Goal: Task Accomplishment & Management: Manage account settings

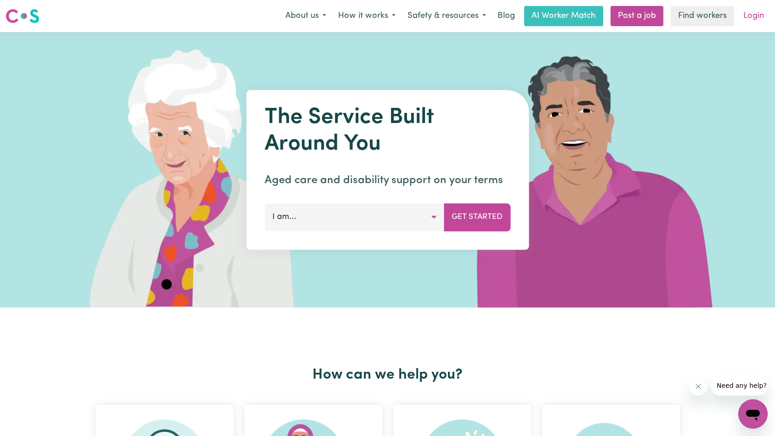
click at [747, 17] on link "Login" at bounding box center [753, 16] width 32 height 20
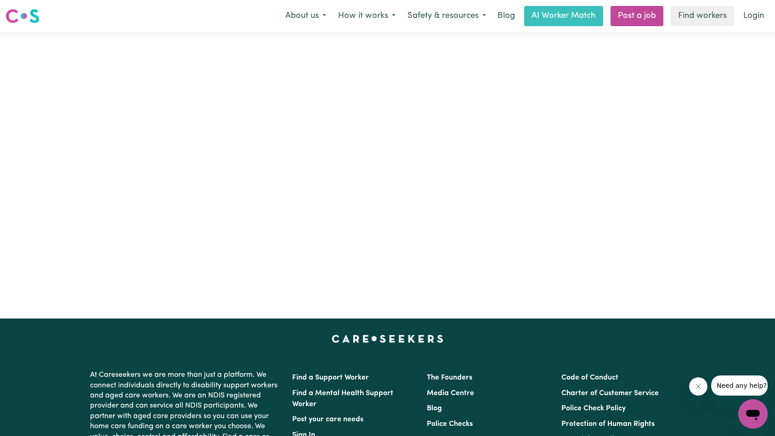
click at [250, 74] on div "Care workers and care seekers sign in here Support Coordinators sign in here Pr…" at bounding box center [387, 175] width 387 height 286
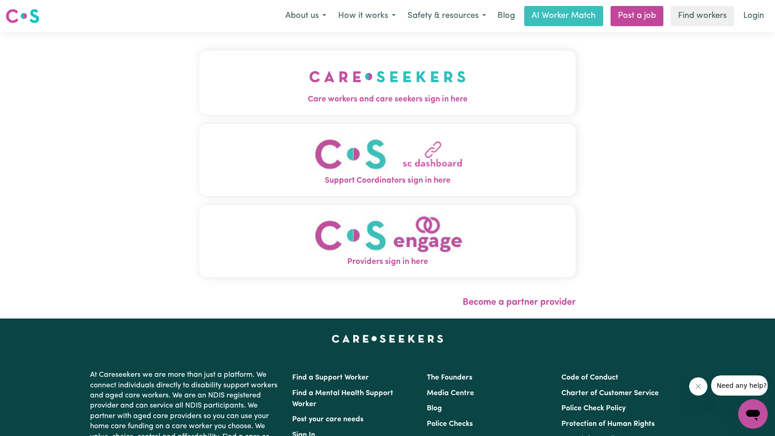
click at [375, 92] on img "Care workers and care seekers sign in here" at bounding box center [387, 77] width 157 height 34
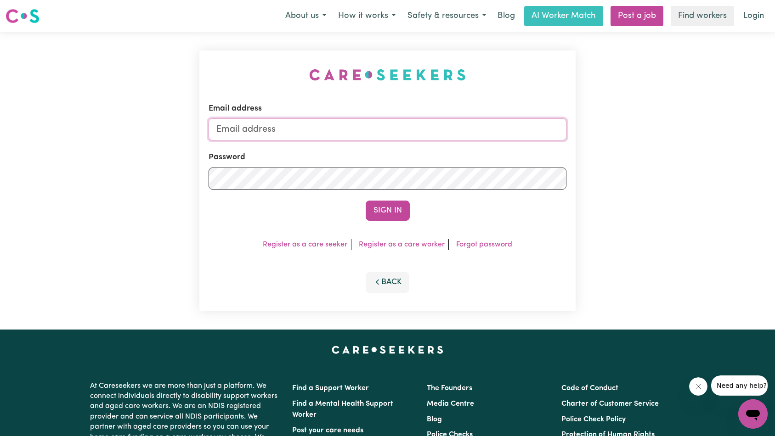
click at [407, 125] on input "Email address" at bounding box center [387, 129] width 358 height 22
type input "[EMAIL_ADDRESS][DOMAIN_NAME]"
click at [383, 211] on button "Sign In" at bounding box center [387, 211] width 44 height 20
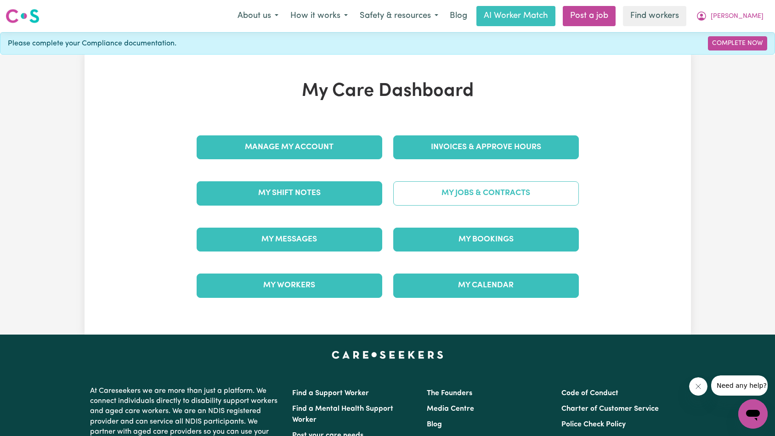
click at [436, 201] on link "My Jobs & Contracts" at bounding box center [485, 193] width 185 height 24
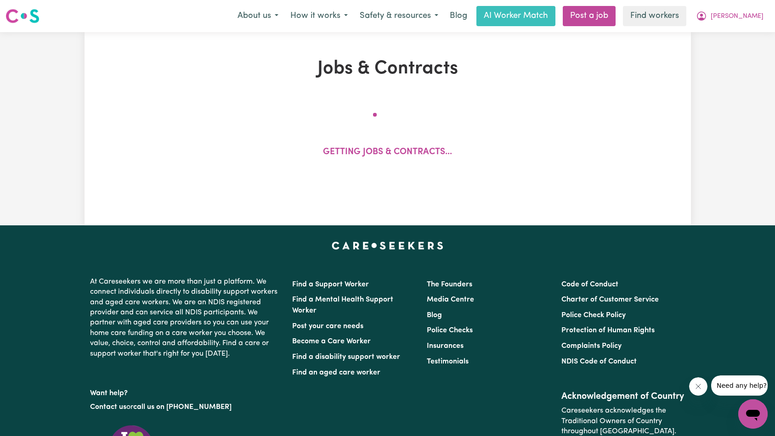
click at [702, 388] on button "Close message from company" at bounding box center [697, 386] width 18 height 18
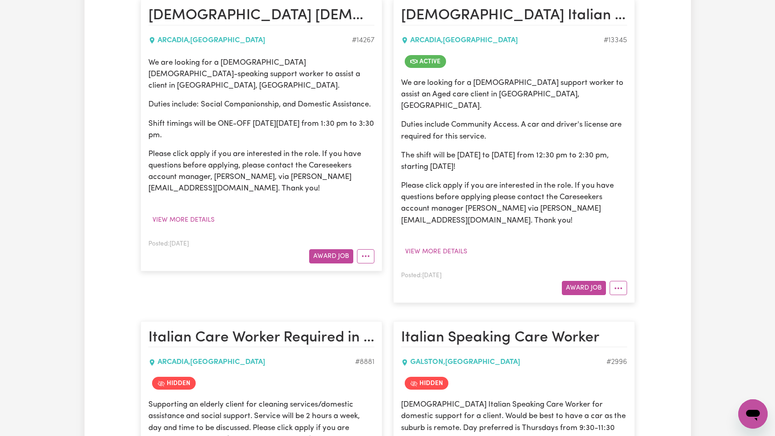
scroll to position [283, 0]
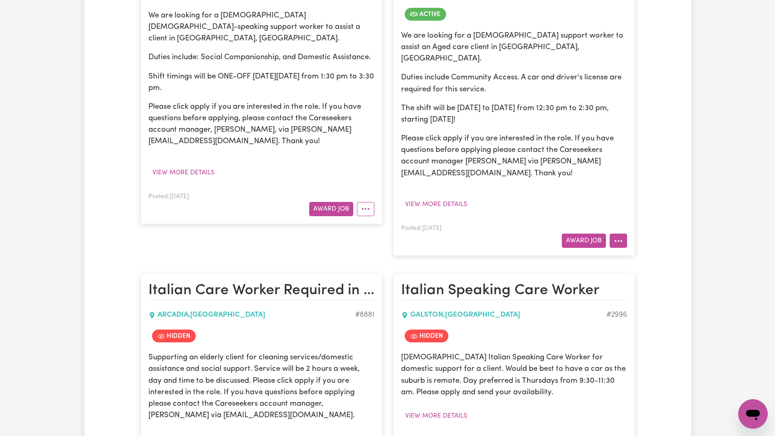
click at [621, 234] on button "More options" at bounding box center [617, 241] width 17 height 14
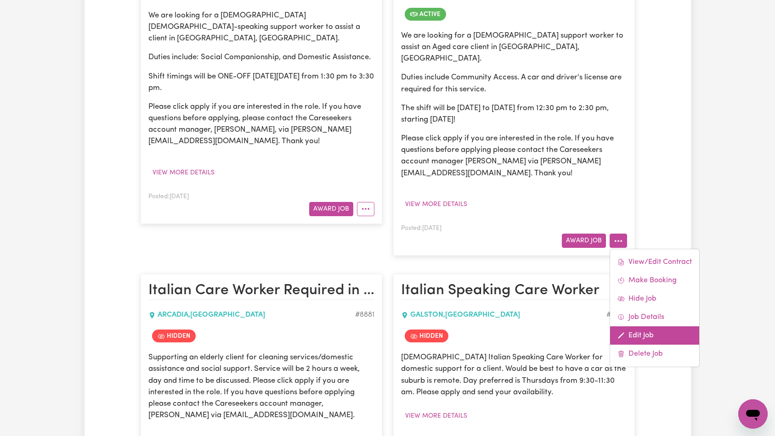
click at [635, 326] on link "Edit Job" at bounding box center [654, 335] width 89 height 18
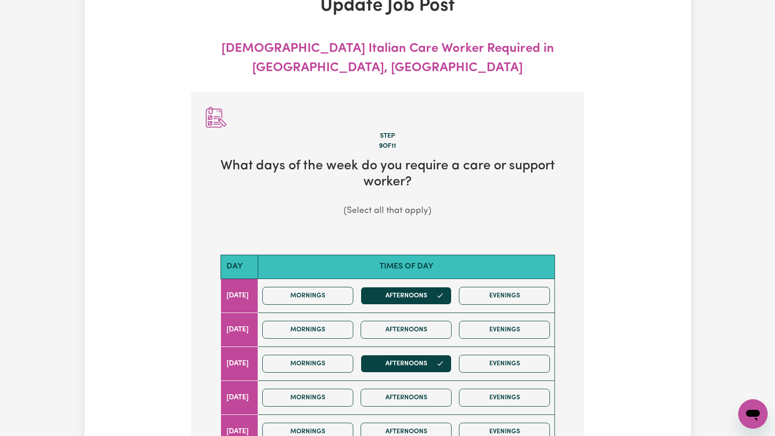
scroll to position [102, 0]
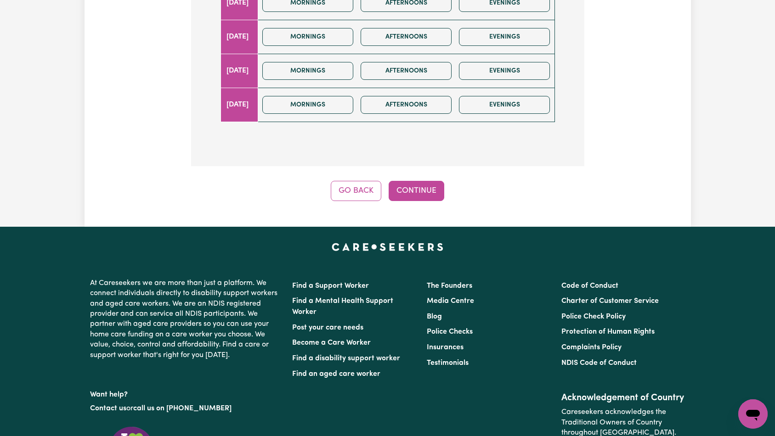
click at [432, 181] on button "Continue" at bounding box center [416, 191] width 56 height 20
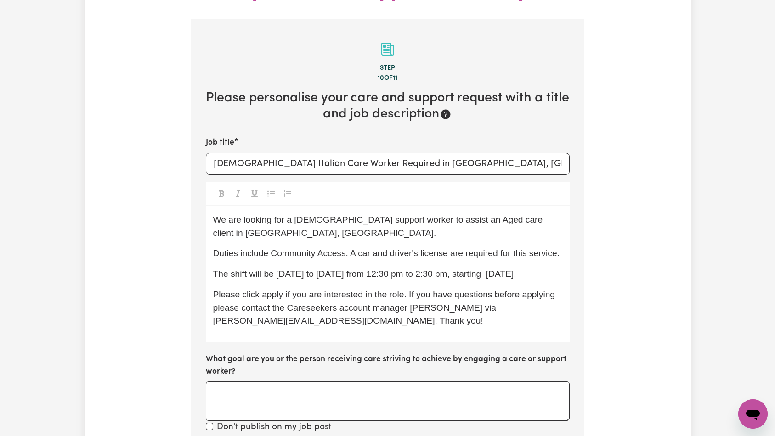
scroll to position [296, 0]
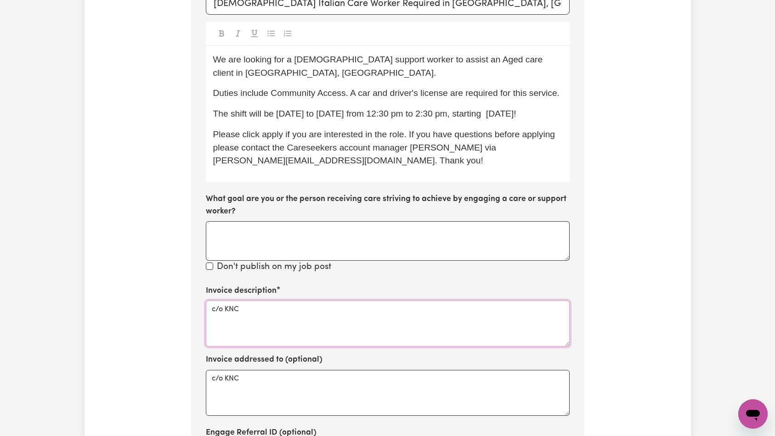
click at [338, 301] on textarea "c/o KNC" at bounding box center [388, 324] width 364 height 46
paste textarea "Domestic support and Social Support"
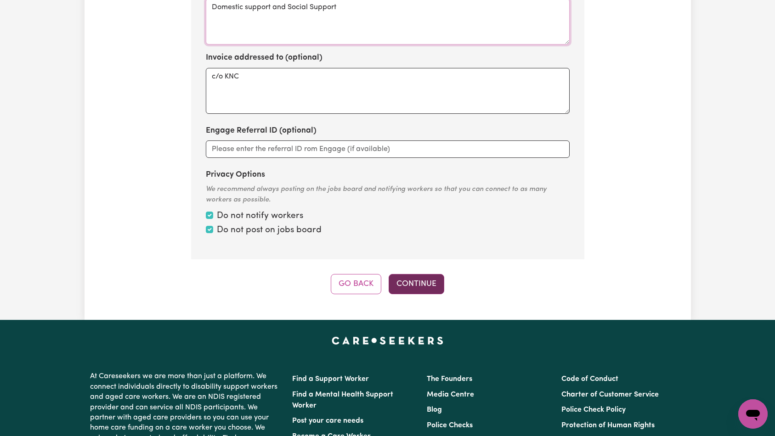
type textarea "Domestic support and Social Support"
click at [414, 274] on button "Continue" at bounding box center [416, 284] width 56 height 20
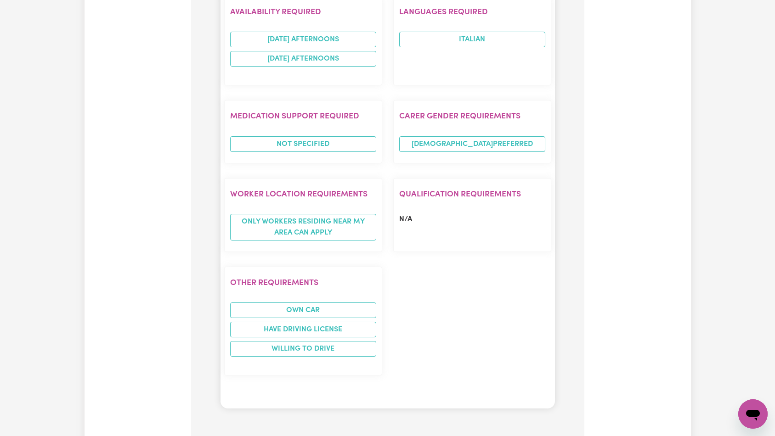
scroll to position [1086, 0]
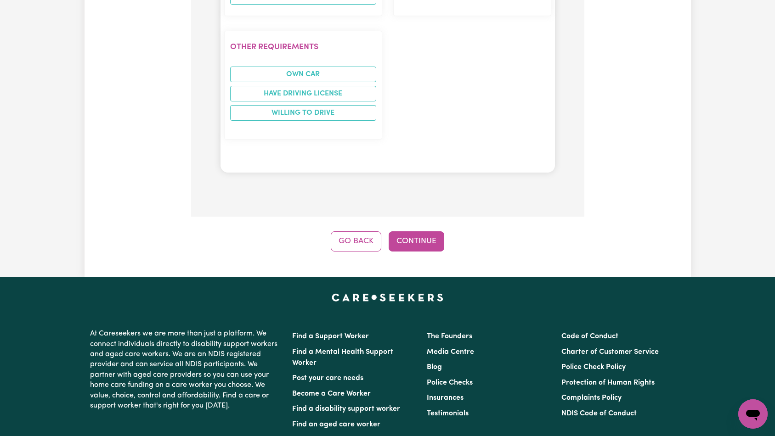
click at [418, 231] on button "Continue" at bounding box center [416, 241] width 56 height 20
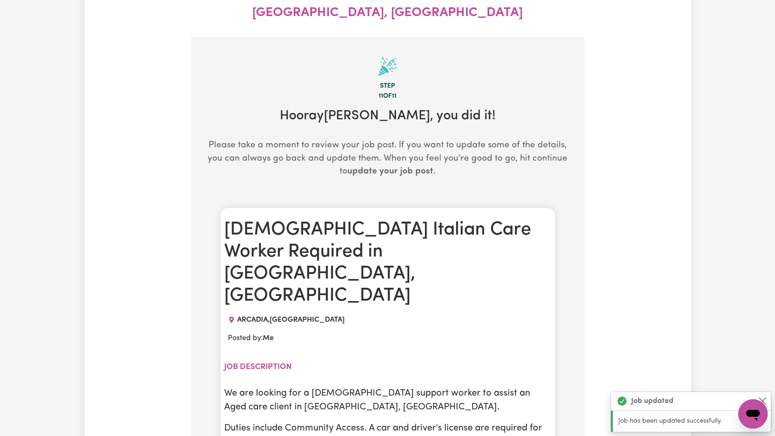
scroll to position [0, 0]
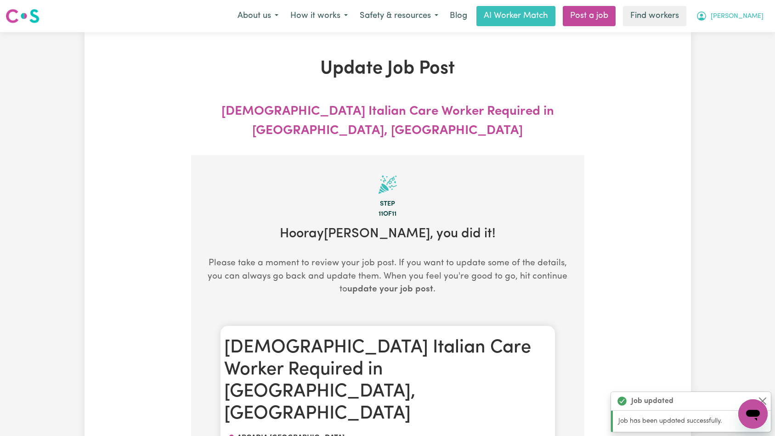
click at [744, 14] on span "[PERSON_NAME]" at bounding box center [736, 16] width 53 height 10
click at [747, 52] on link "Logout" at bounding box center [732, 52] width 73 height 17
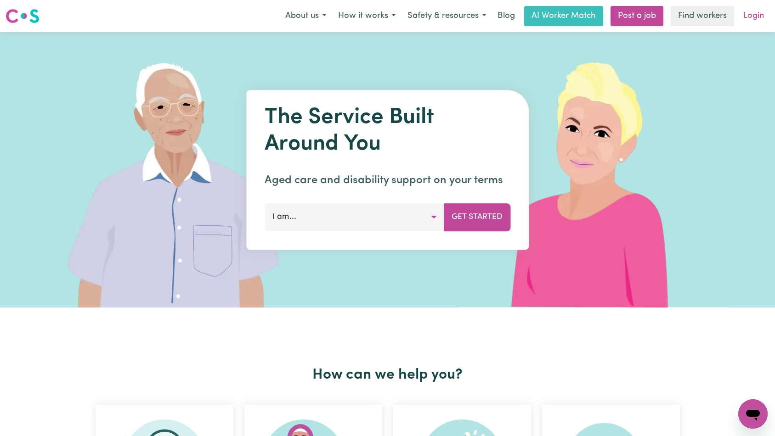
click at [754, 22] on link "Login" at bounding box center [753, 16] width 32 height 20
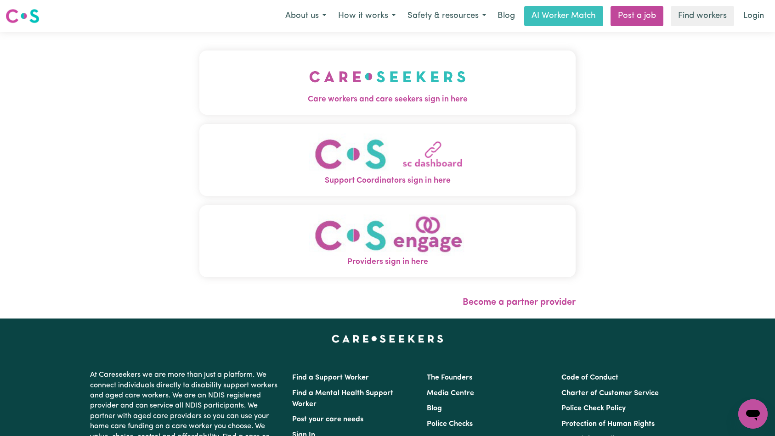
click at [199, 102] on span "Care workers and care seekers sign in here" at bounding box center [387, 100] width 376 height 12
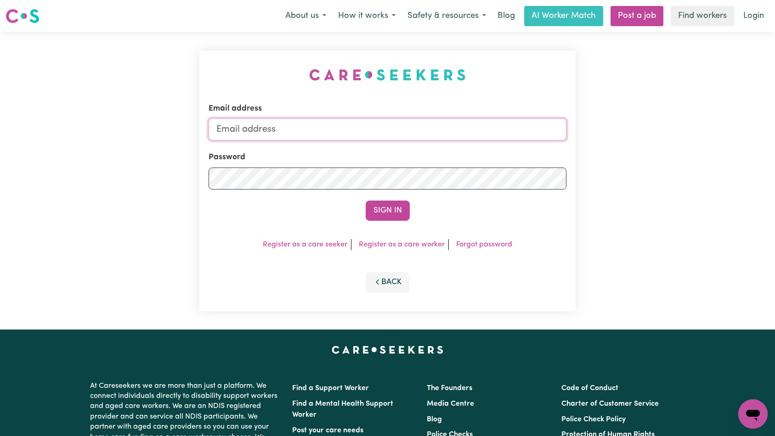
click at [388, 129] on input "Email address" at bounding box center [387, 129] width 358 height 22
type input "[EMAIL_ADDRESS][DOMAIN_NAME]"
click at [395, 212] on button "Sign In" at bounding box center [387, 211] width 44 height 20
